Goal: Task Accomplishment & Management: Complete application form

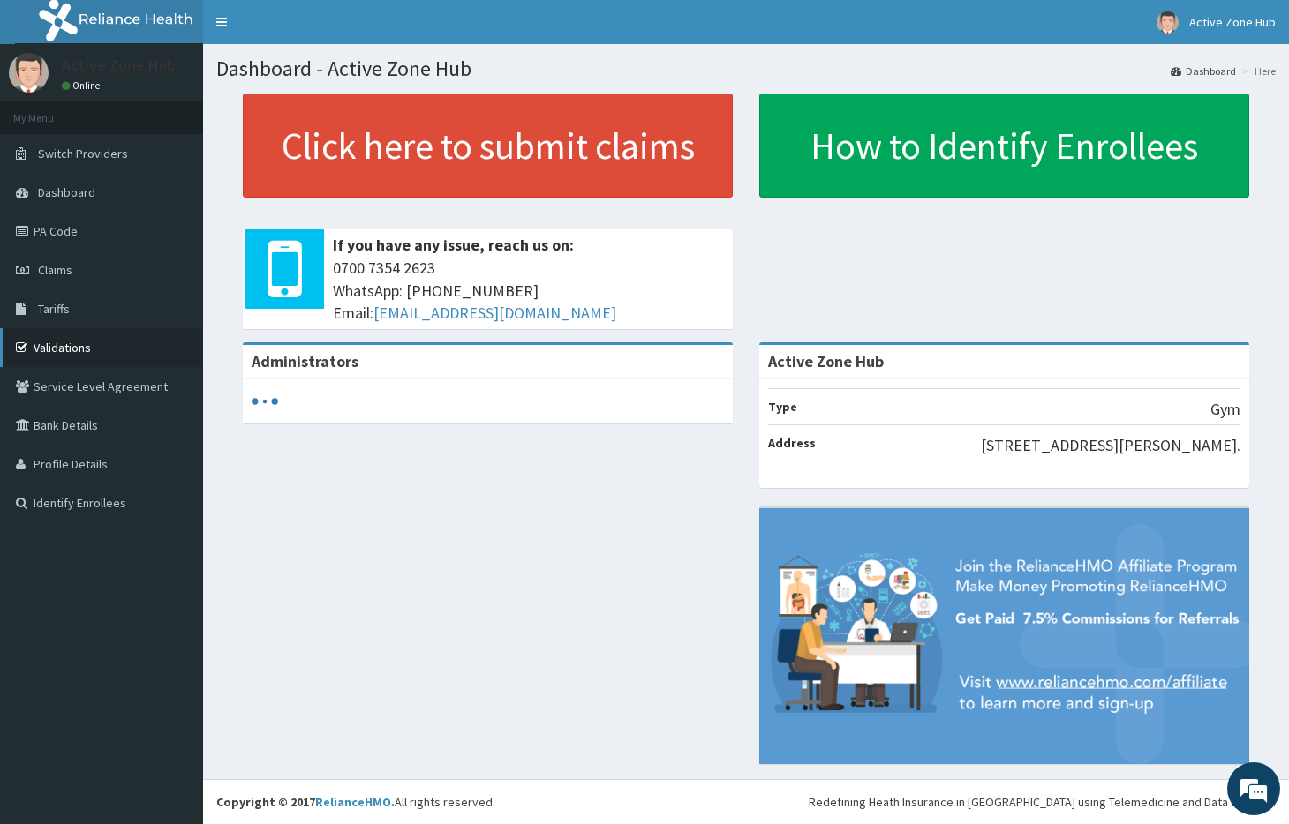
click at [84, 344] on link "Validations" at bounding box center [101, 347] width 203 height 39
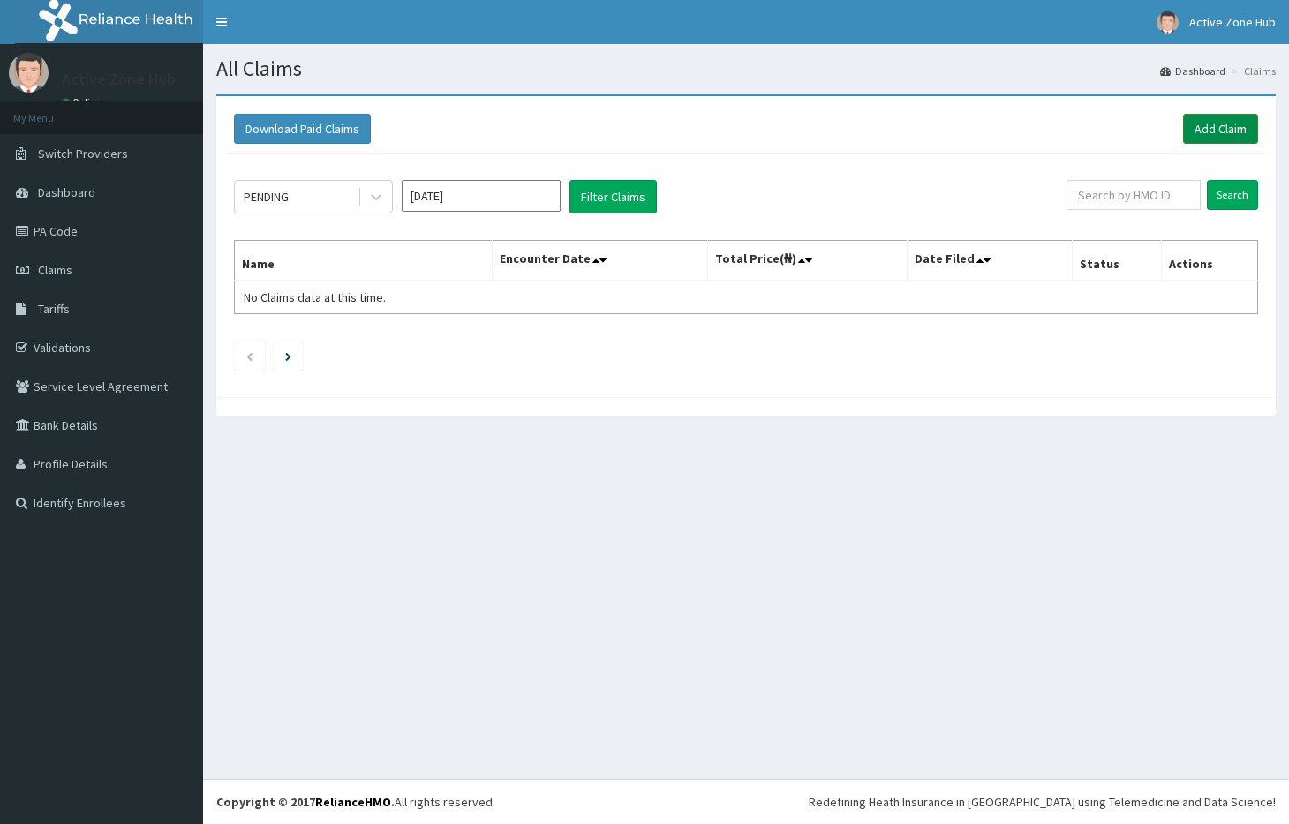
click at [1238, 129] on link "Add Claim" at bounding box center [1220, 129] width 75 height 30
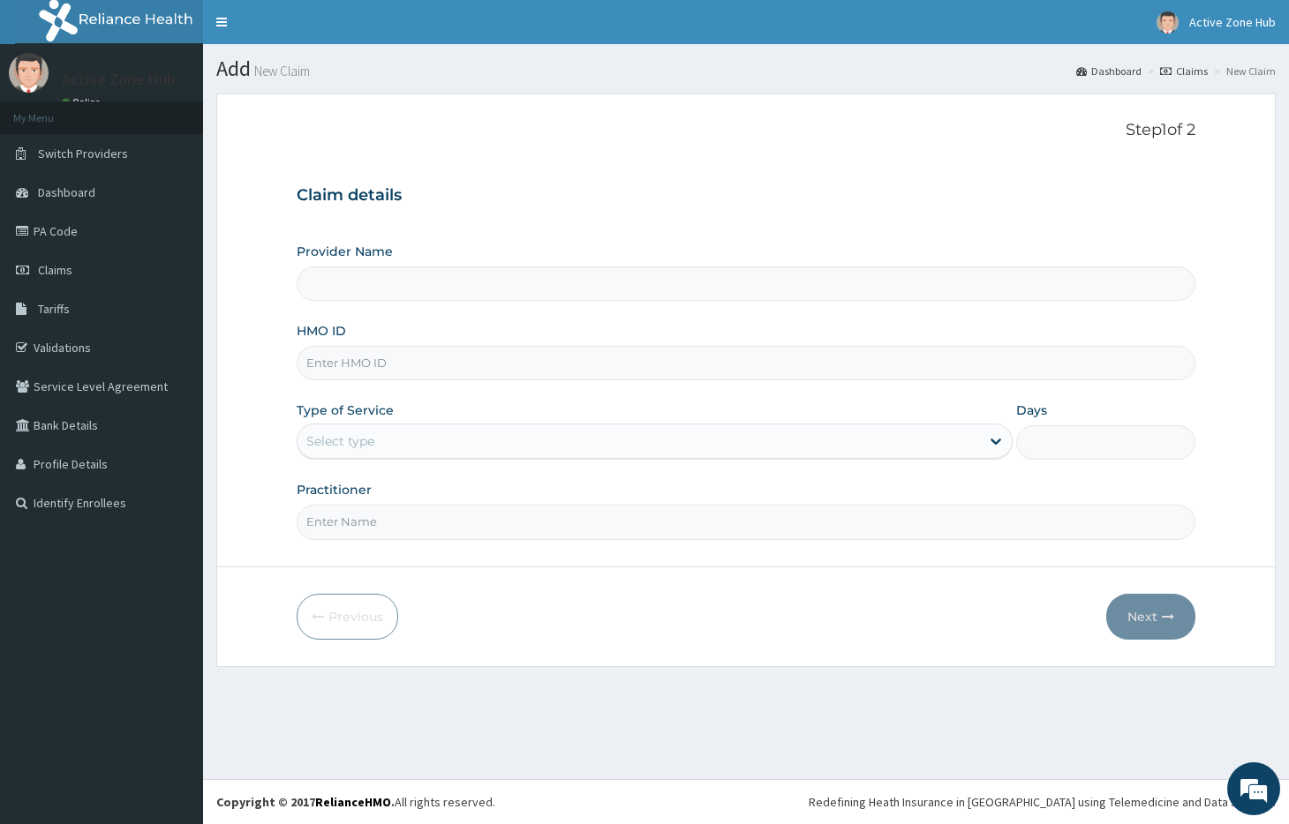
type input "Active Zone Hub"
type input "1"
click at [471, 372] on input "HMO ID" at bounding box center [746, 363] width 899 height 34
type input "REL/10564/A"
click at [566, 523] on input "Practitioner" at bounding box center [746, 522] width 899 height 34
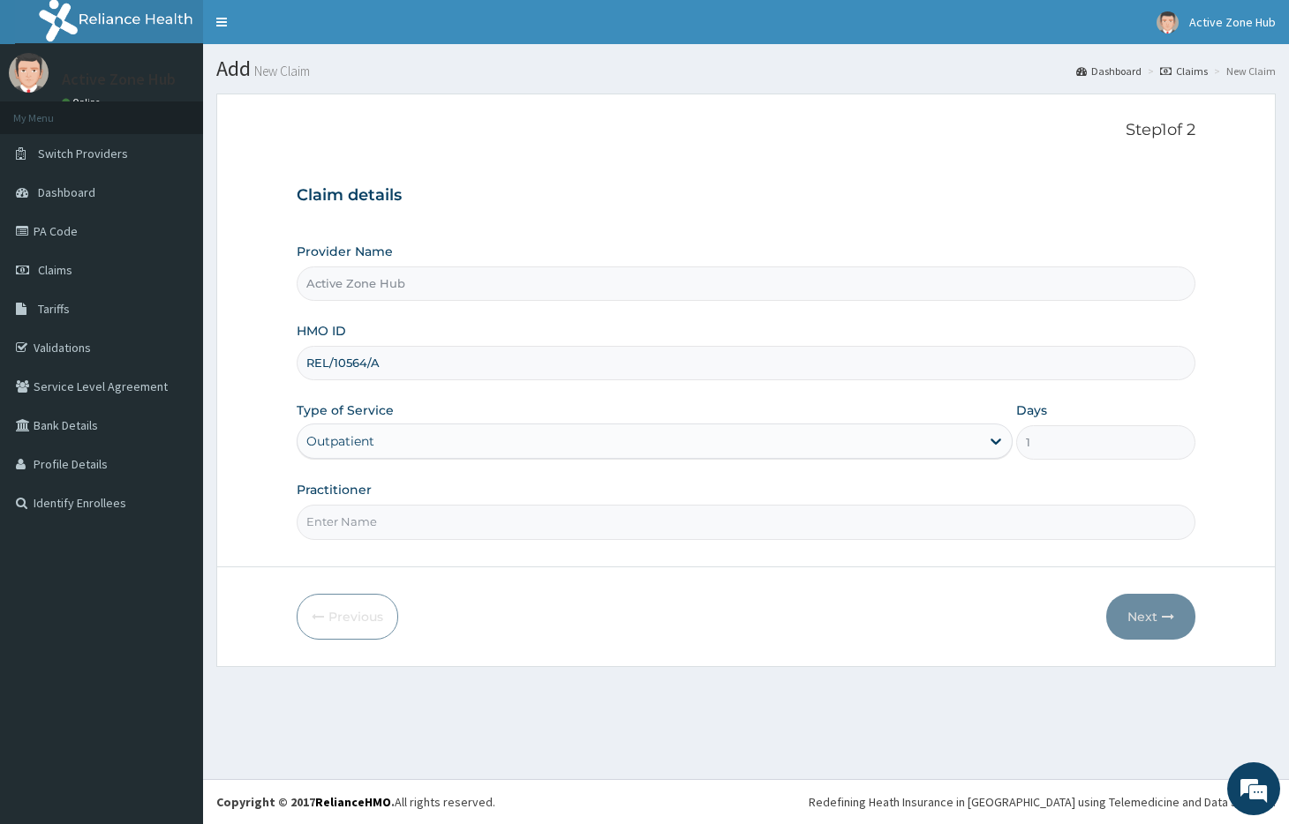
click at [566, 523] on input "Practitioner" at bounding box center [746, 522] width 899 height 34
